Goal: Navigation & Orientation: Find specific page/section

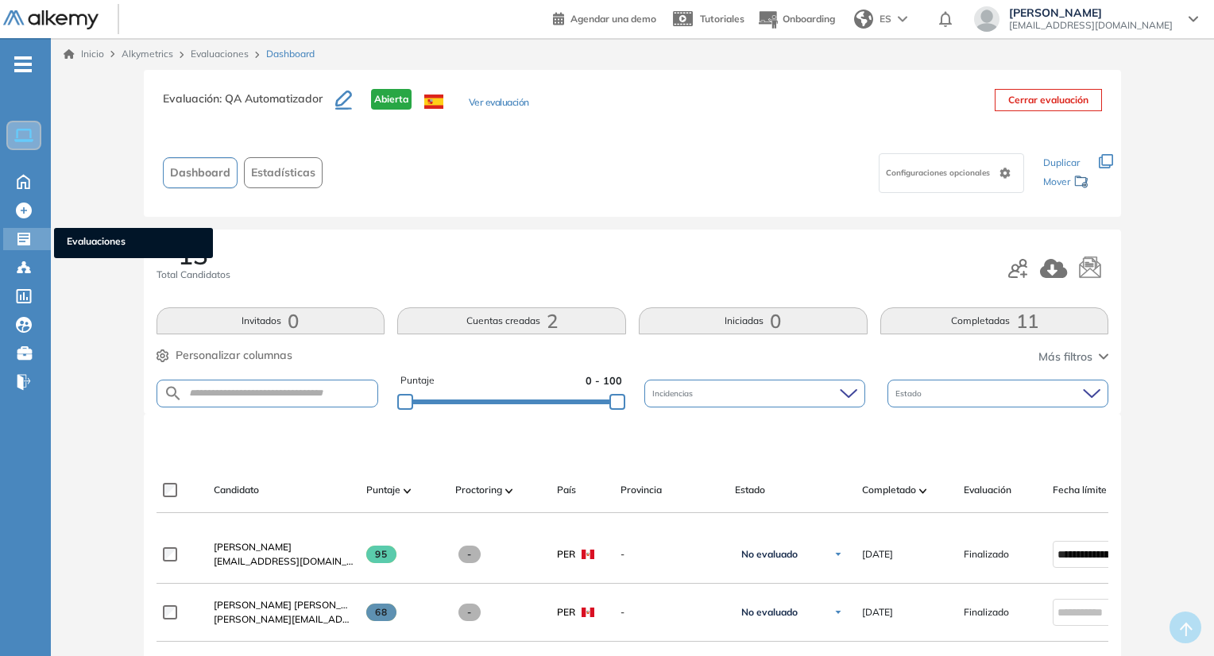
click at [19, 236] on icon at bounding box center [23, 239] width 13 height 13
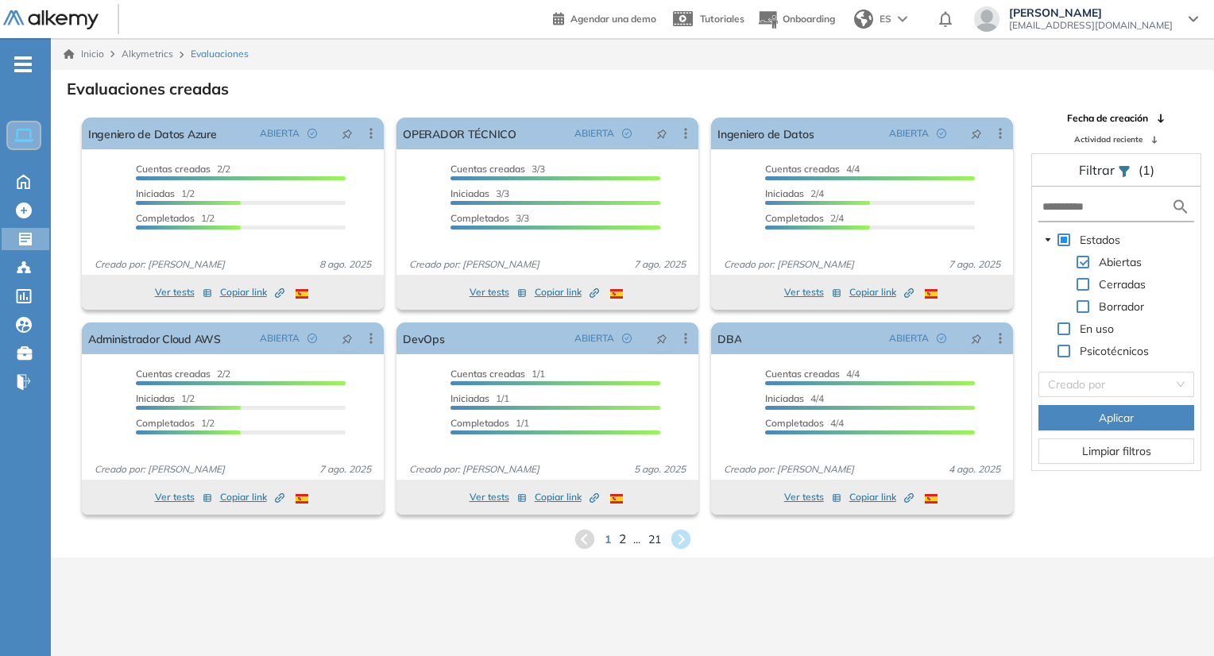
click at [622, 541] on span "2" at bounding box center [621, 539] width 7 height 18
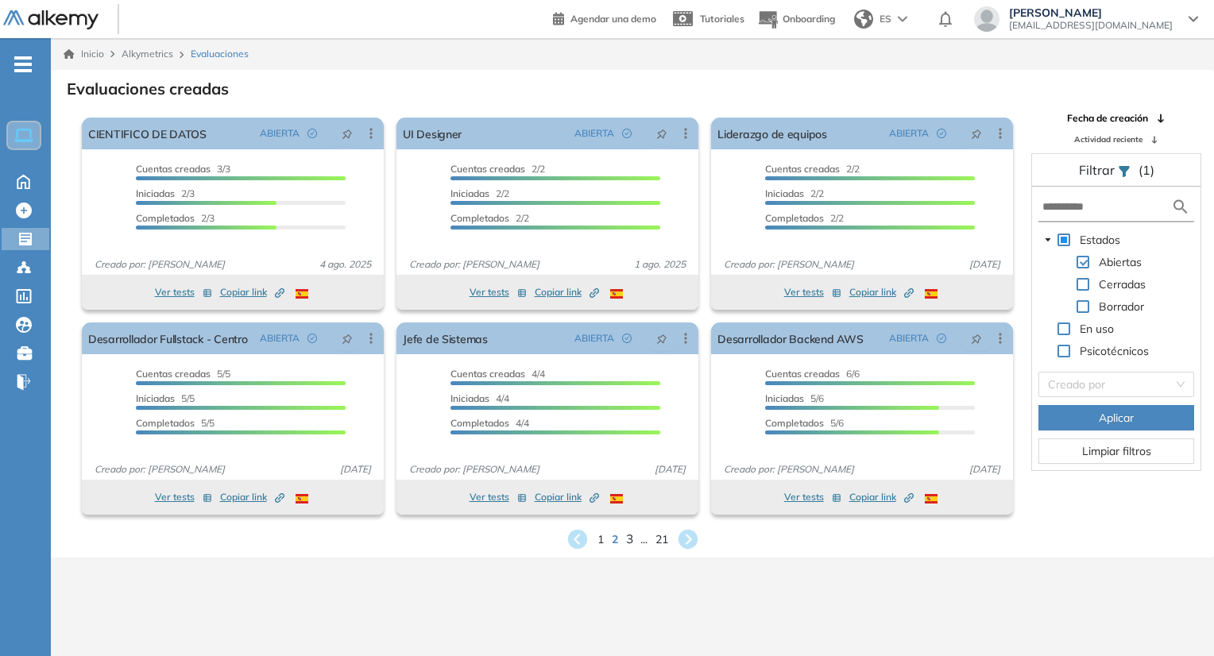
click at [631, 541] on span "3" at bounding box center [628, 539] width 7 height 18
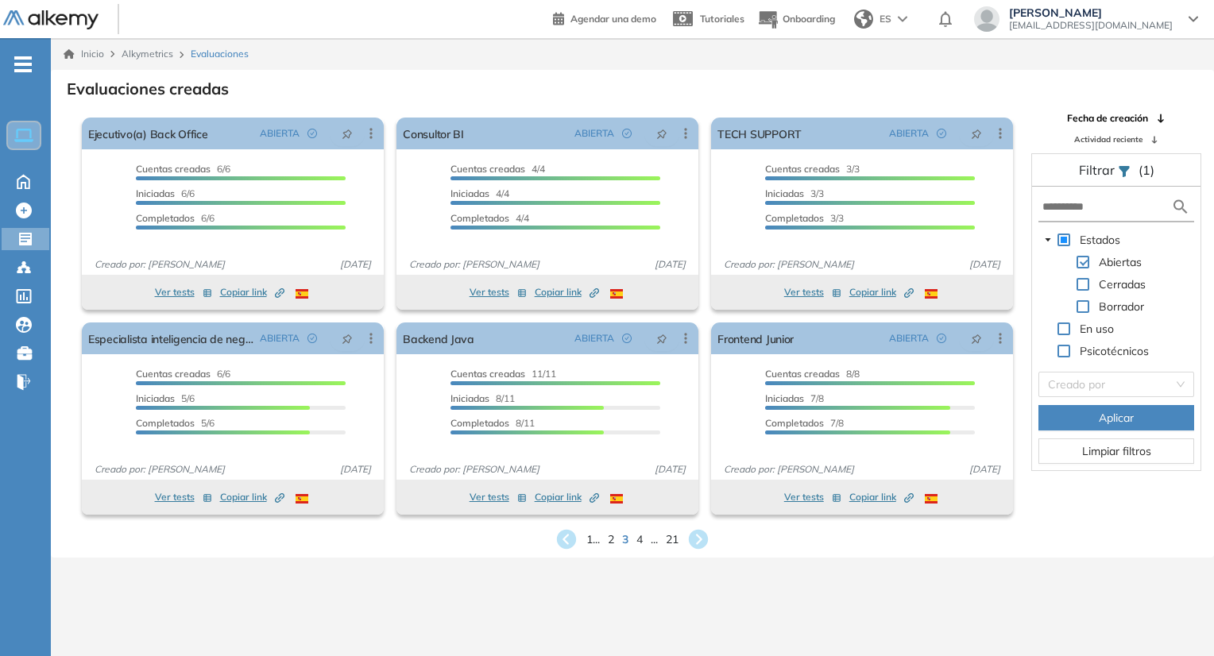
click at [644, 541] on div "1 ... 2 3 4 ... 21" at bounding box center [633, 540] width 1138 height 24
click at [641, 542] on span "4" at bounding box center [640, 539] width 7 height 18
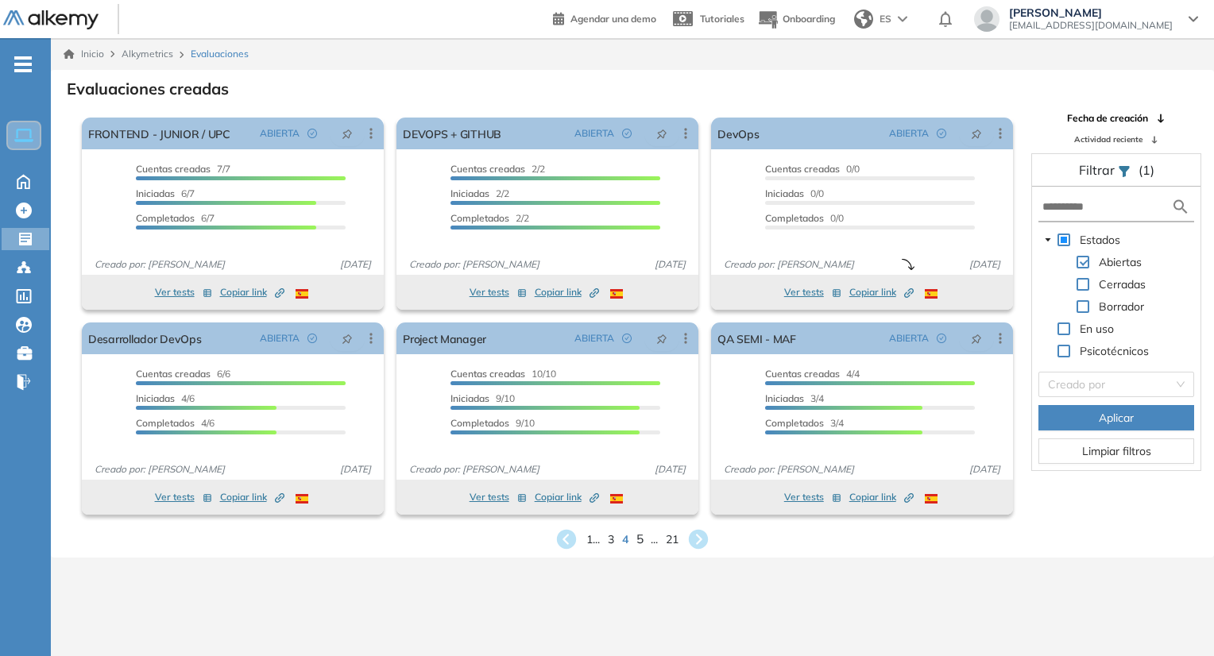
click at [640, 541] on span "5" at bounding box center [640, 539] width 7 height 18
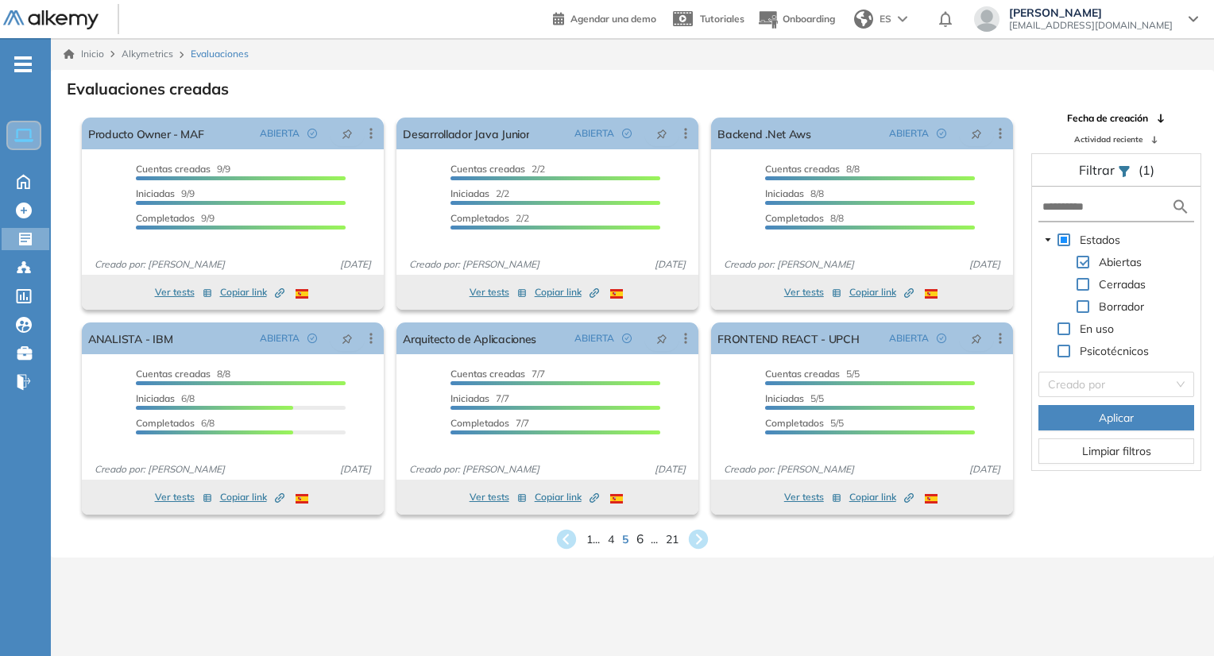
click at [642, 538] on span "6" at bounding box center [640, 539] width 7 height 18
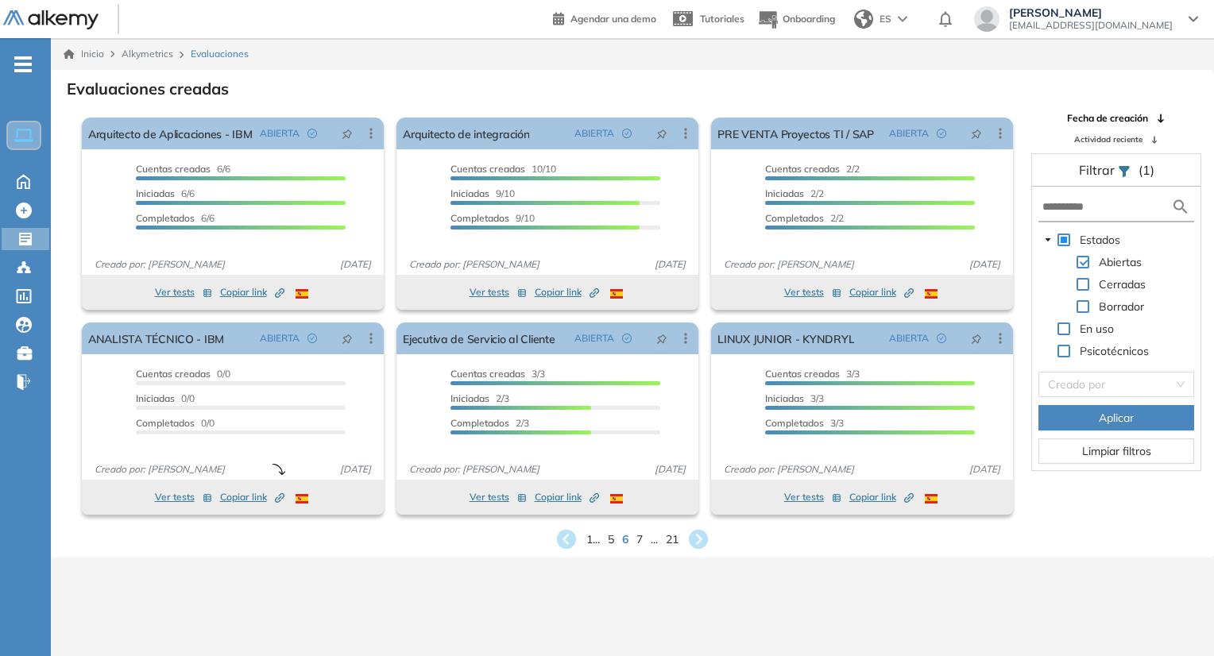
click at [644, 538] on div "1 ... 5 6 7 ... 21" at bounding box center [633, 540] width 1138 height 24
click at [640, 538] on span "7" at bounding box center [640, 539] width 7 height 18
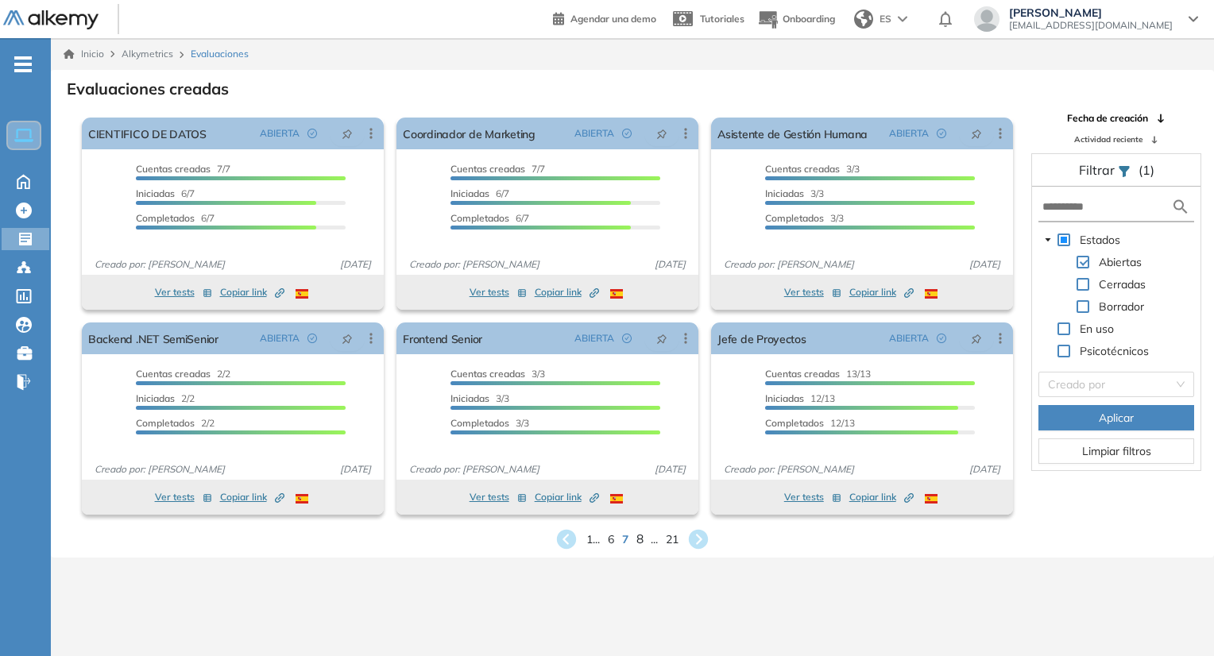
click at [640, 544] on span "8" at bounding box center [640, 539] width 7 height 18
click at [634, 541] on div "1 ... 7 8 9 ... 21" at bounding box center [633, 540] width 1138 height 24
click at [638, 541] on span "9" at bounding box center [640, 540] width 6 height 17
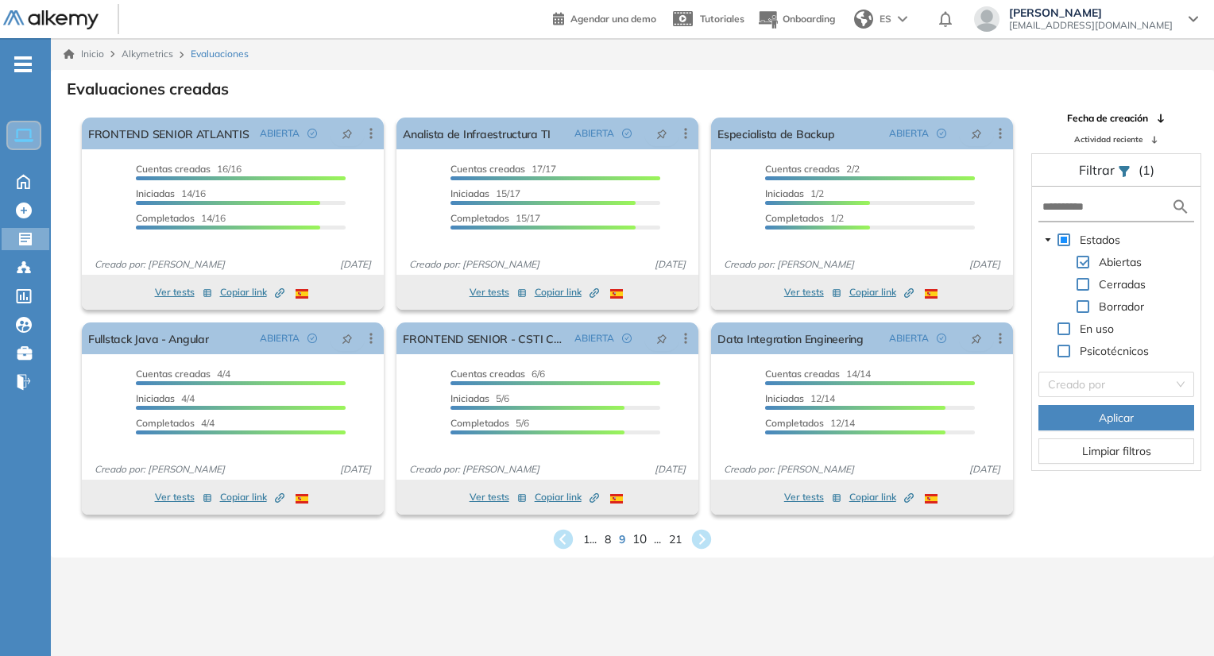
click at [640, 542] on span "10" at bounding box center [640, 539] width 14 height 18
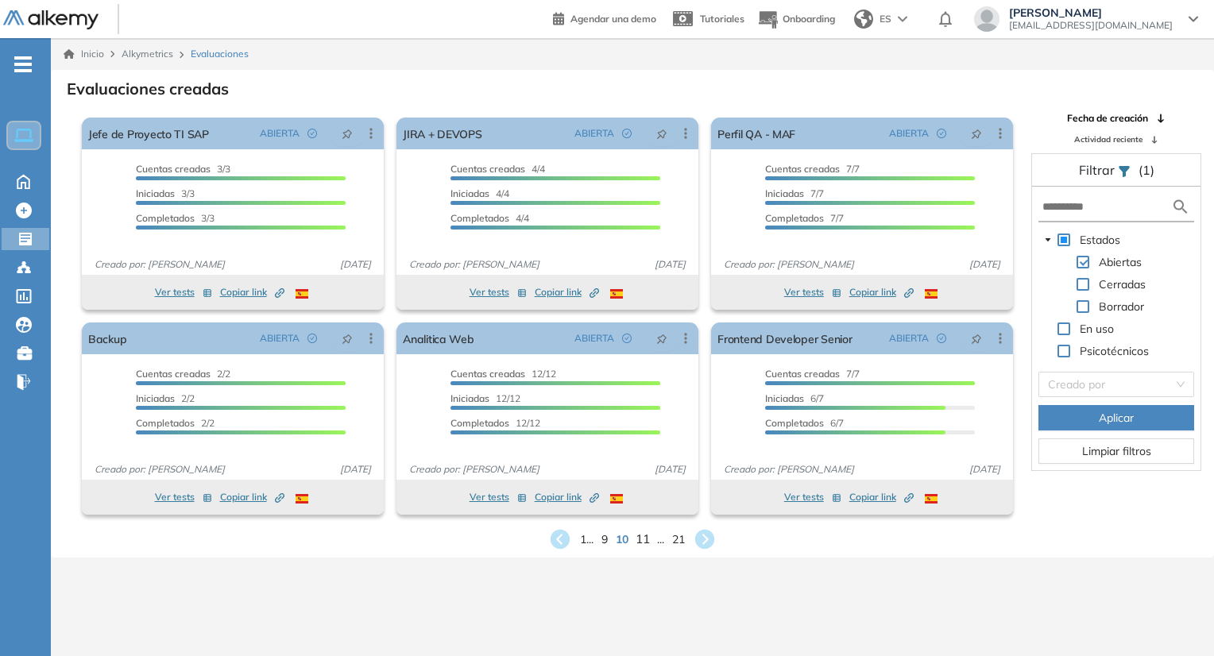
click at [645, 540] on span "11" at bounding box center [643, 539] width 14 height 18
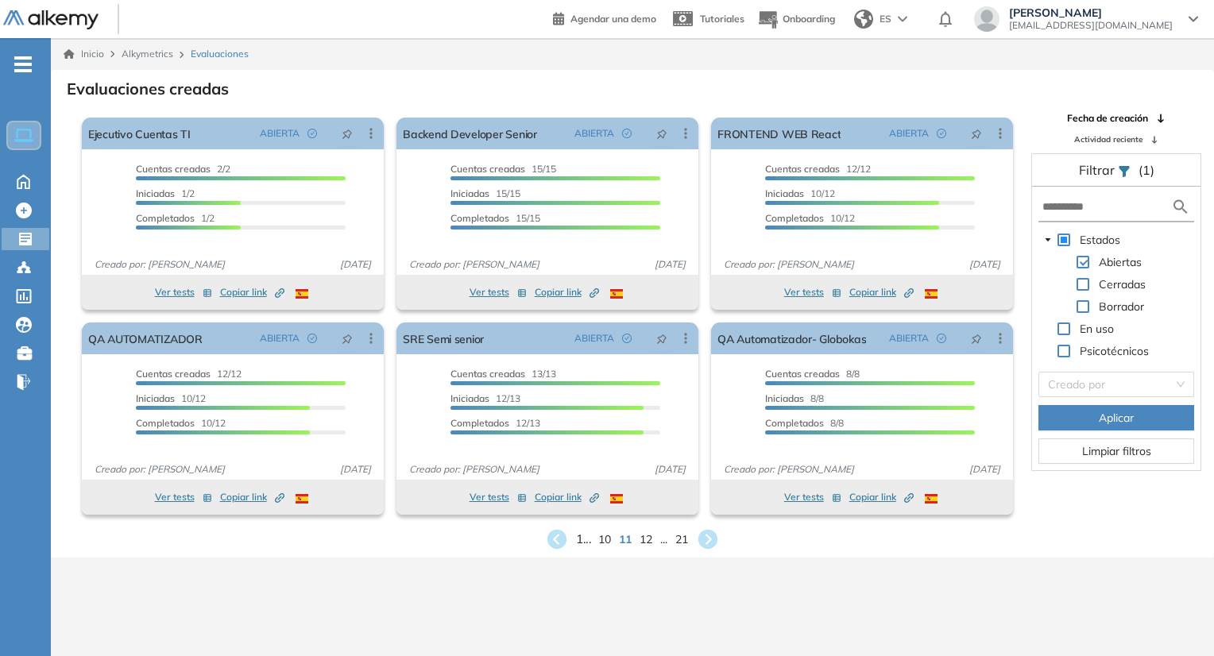
click at [576, 537] on span "1 ..." at bounding box center [583, 539] width 15 height 18
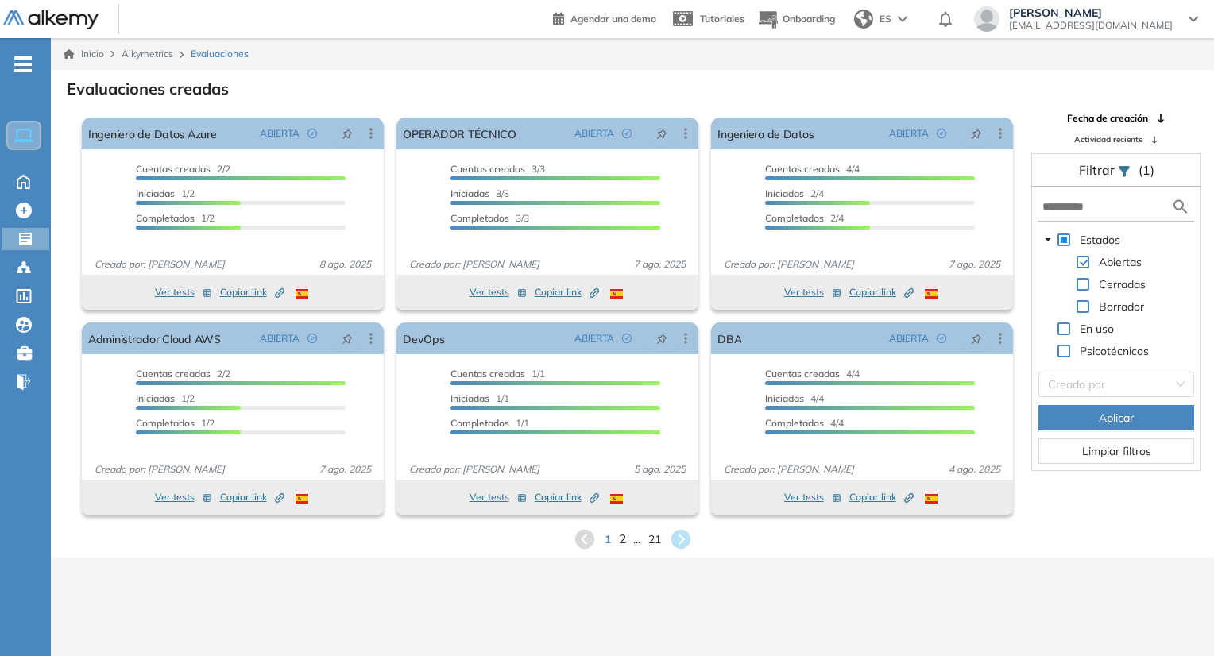
click at [621, 540] on span "2" at bounding box center [621, 539] width 7 height 18
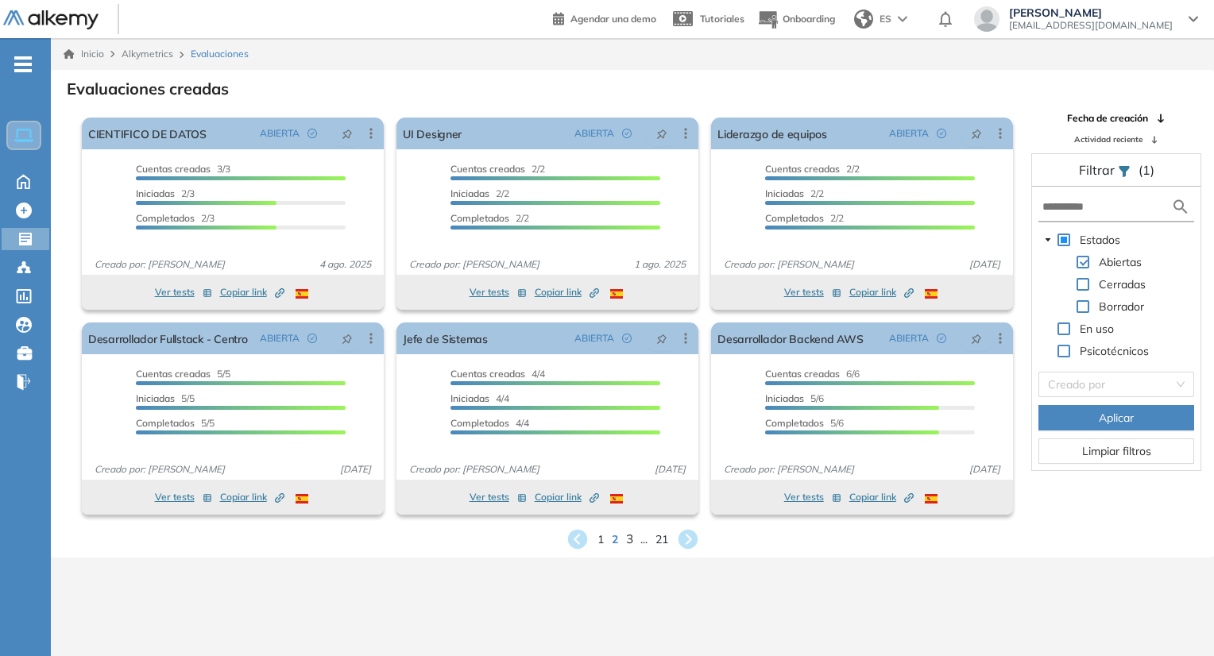
click at [625, 541] on div "1 2 3 ... 21" at bounding box center [633, 540] width 1138 height 24
click at [635, 544] on div "1 2 3 ... 21" at bounding box center [633, 540] width 1138 height 24
click at [631, 542] on span "3" at bounding box center [628, 539] width 7 height 18
